Goal: Information Seeking & Learning: Learn about a topic

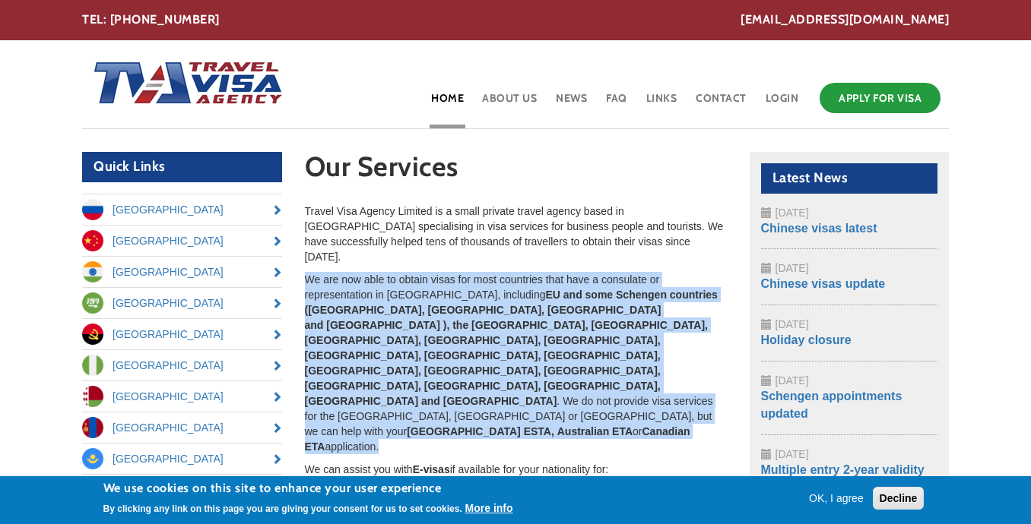
drag, startPoint x: 512, startPoint y: 250, endPoint x: 493, endPoint y: 354, distance: 105.7
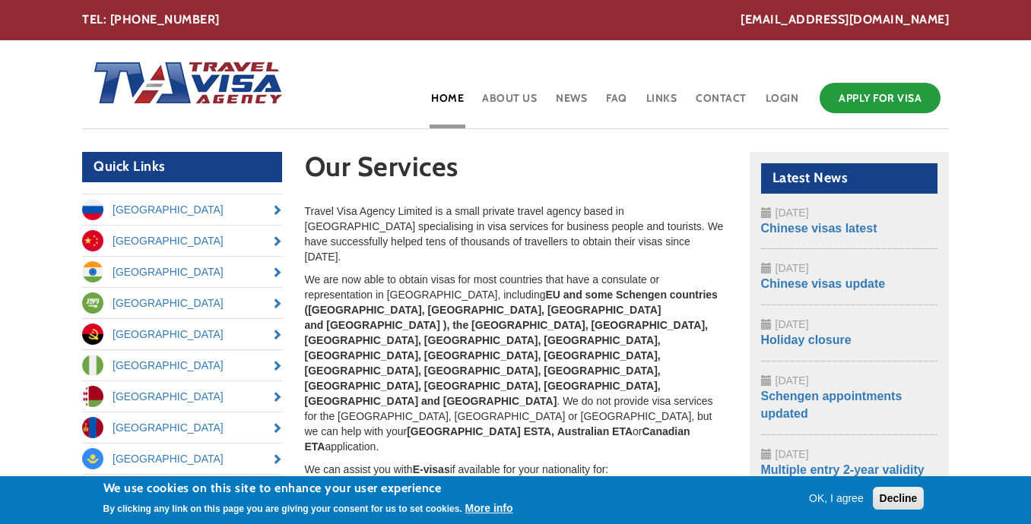
click at [488, 353] on p "We are now able to obtain visas for most countries that have a consulate or rep…" at bounding box center [516, 363] width 422 height 182
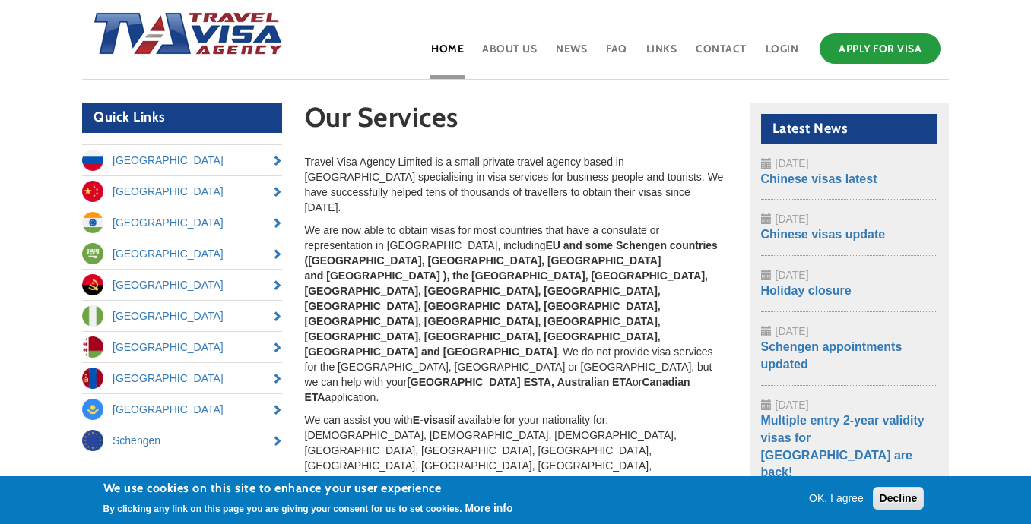
scroll to position [41, 0]
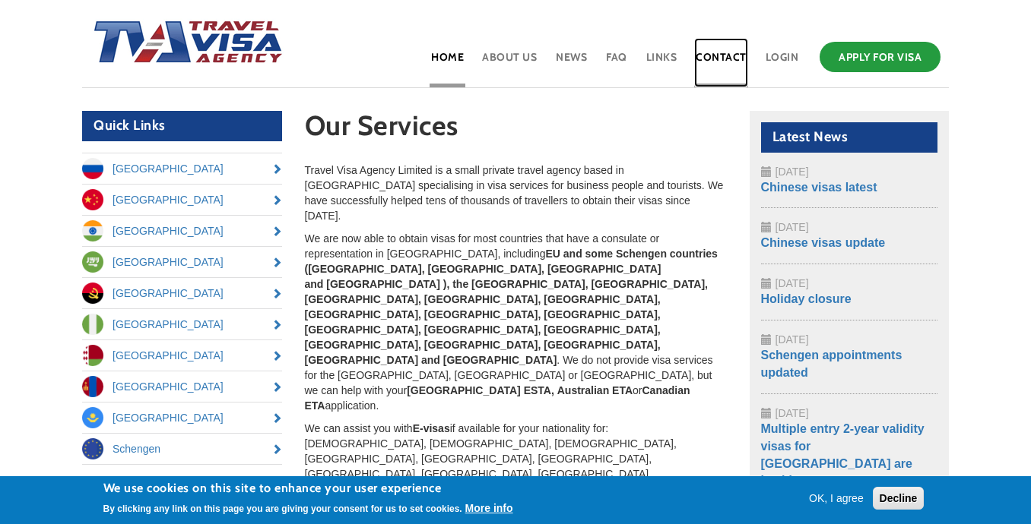
click at [718, 49] on link "Contact" at bounding box center [721, 62] width 54 height 49
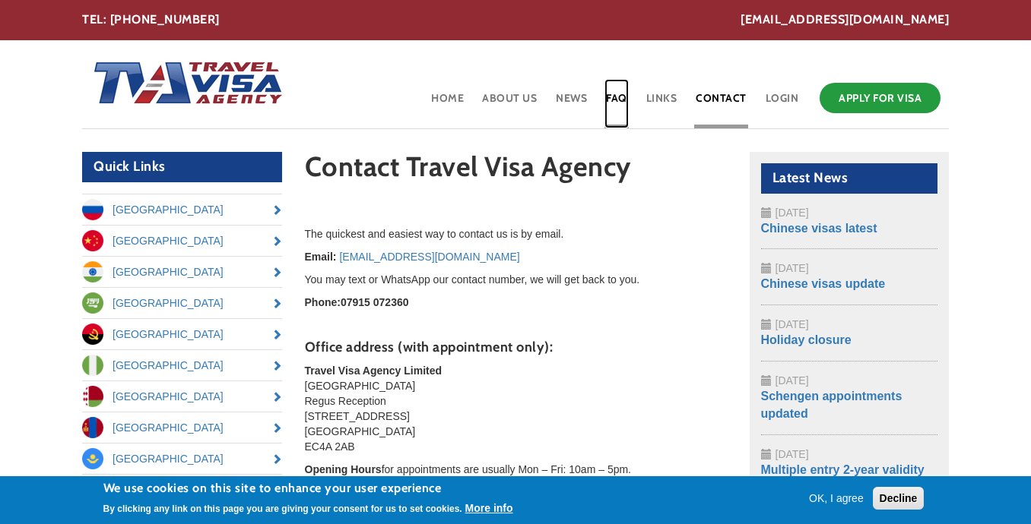
click at [616, 101] on link "FAQ" at bounding box center [616, 103] width 24 height 49
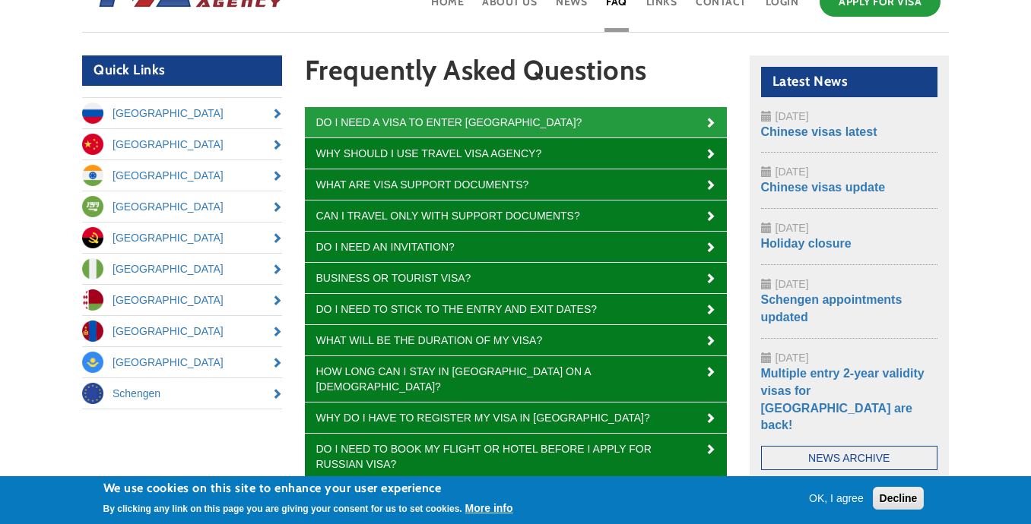
scroll to position [101, 0]
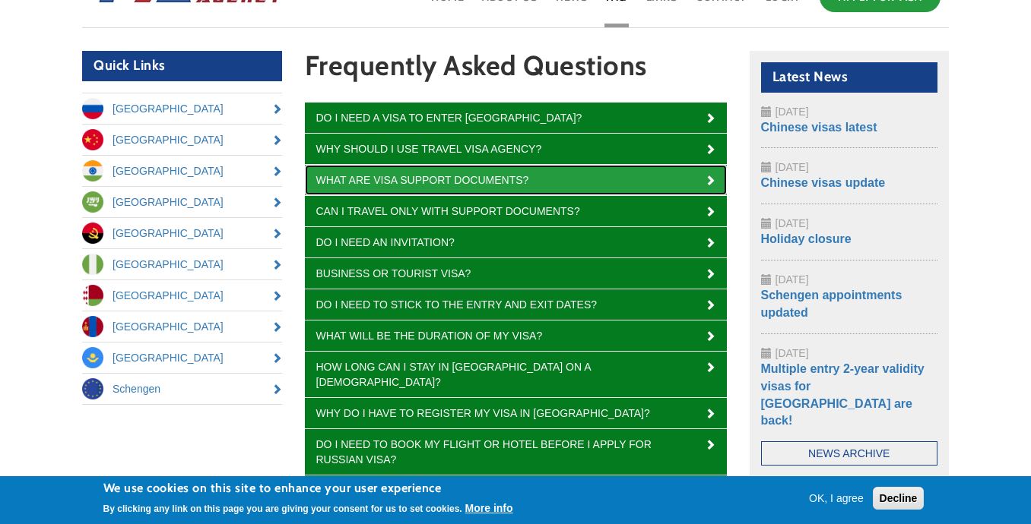
click at [458, 182] on link "What are visa support documents?" at bounding box center [516, 180] width 422 height 30
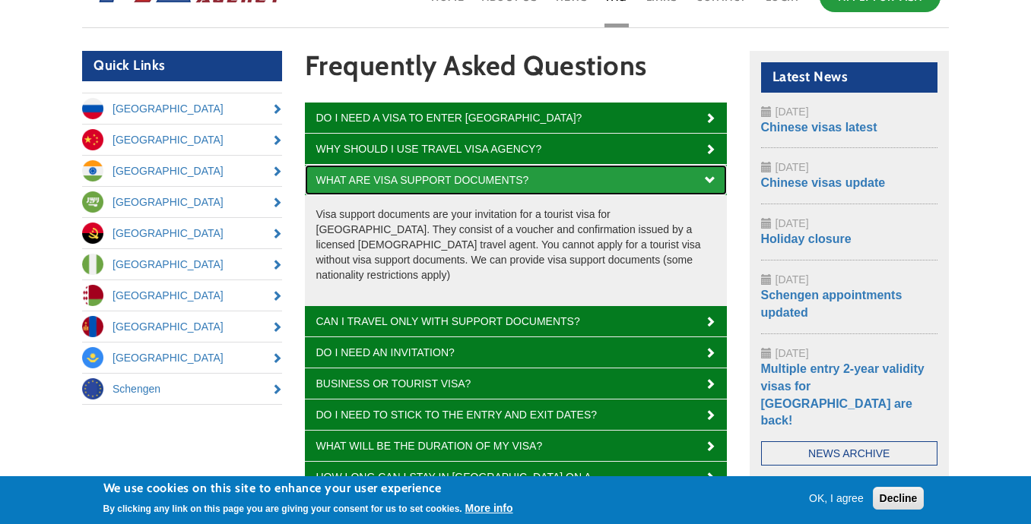
click at [458, 182] on link "What are visa support documents?" at bounding box center [516, 180] width 422 height 30
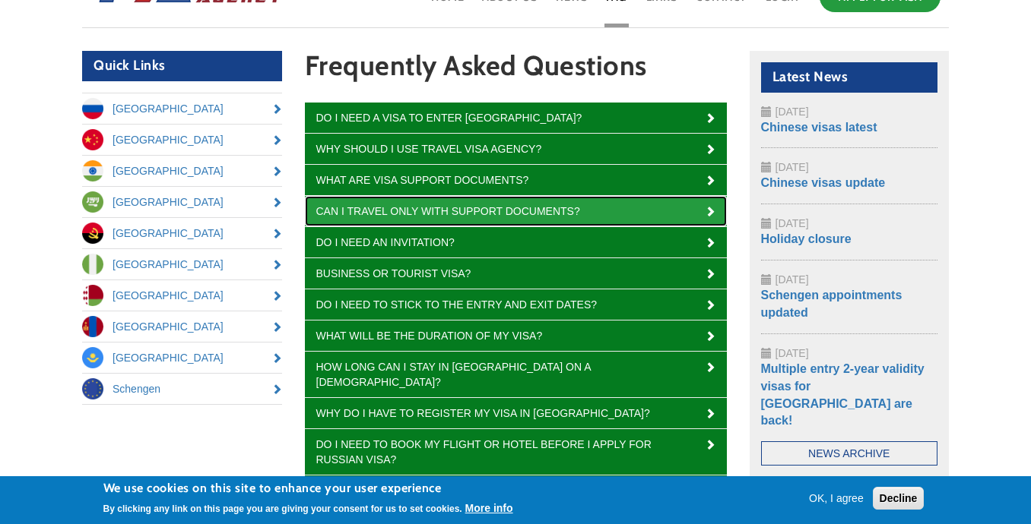
click at [450, 207] on link "Can I travel only with support documents?" at bounding box center [516, 211] width 422 height 30
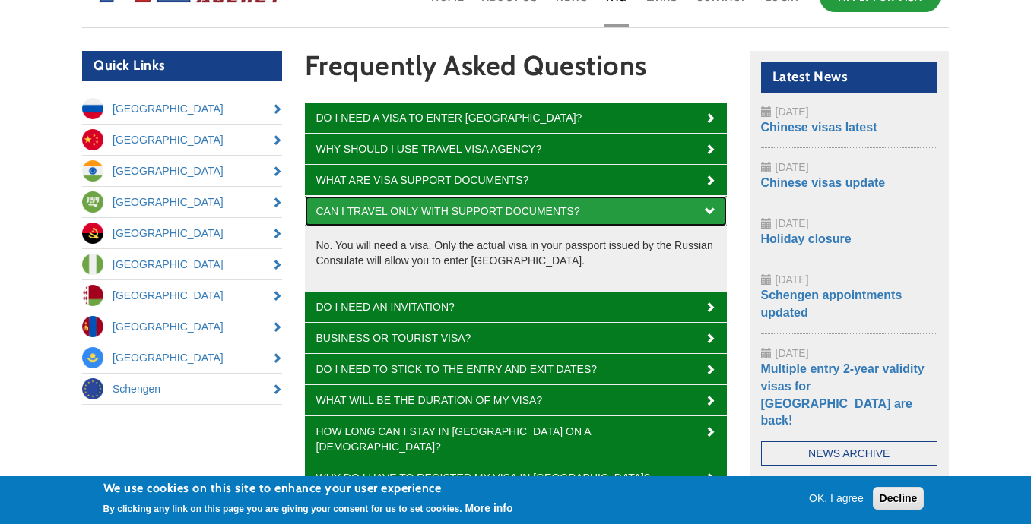
click at [450, 207] on link "Can I travel only with support documents?" at bounding box center [516, 211] width 422 height 30
